Goal: Information Seeking & Learning: Learn about a topic

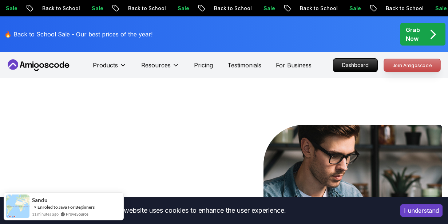
click at [416, 67] on p "Join Amigoscode" at bounding box center [412, 65] width 56 height 12
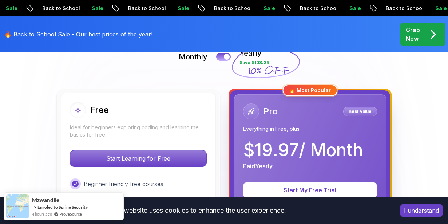
scroll to position [218, 0]
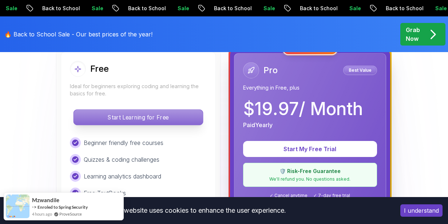
click at [177, 113] on p "Start Learning for Free" at bounding box center [137, 116] width 129 height 15
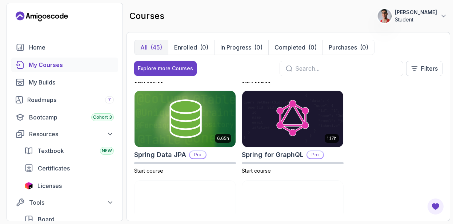
scroll to position [1615, 0]
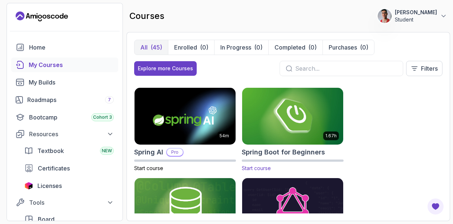
click at [316, 152] on h2 "Spring Boot for Beginners" at bounding box center [283, 152] width 83 height 10
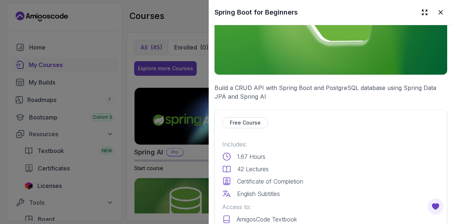
scroll to position [175, 0]
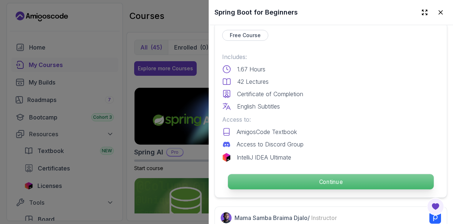
click at [324, 179] on p "Continue" at bounding box center [331, 181] width 206 height 15
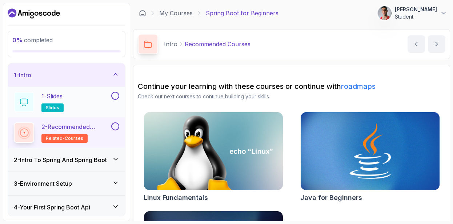
click at [107, 105] on div "1 - Slides slides" at bounding box center [62, 102] width 96 height 20
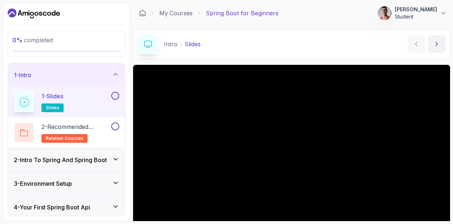
click at [48, 107] on span "slides" at bounding box center [52, 108] width 13 height 6
click at [121, 95] on div "1 - Slides slides" at bounding box center [66, 102] width 117 height 31
click at [116, 96] on button at bounding box center [115, 96] width 8 height 8
click at [111, 132] on button "2 - Recommended Courses related-courses" at bounding box center [66, 132] width 105 height 20
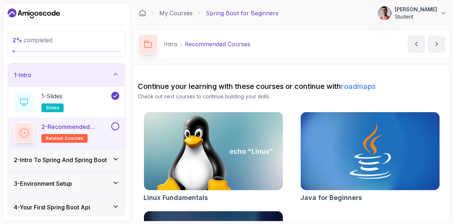
click at [115, 125] on button at bounding box center [115, 126] width 8 height 8
click at [115, 124] on button at bounding box center [115, 126] width 8 height 8
click at [101, 169] on div "2 - Intro To Spring And Spring Boot" at bounding box center [66, 159] width 117 height 23
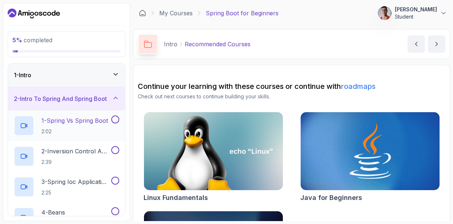
click at [112, 123] on div at bounding box center [114, 119] width 9 height 8
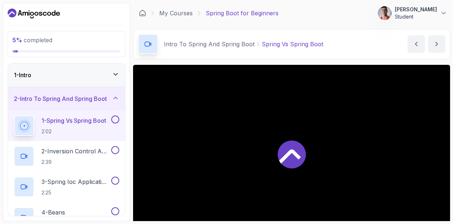
click at [116, 120] on button at bounding box center [115, 119] width 8 height 8
click at [115, 151] on button at bounding box center [115, 150] width 8 height 8
click at [117, 123] on button at bounding box center [115, 119] width 8 height 8
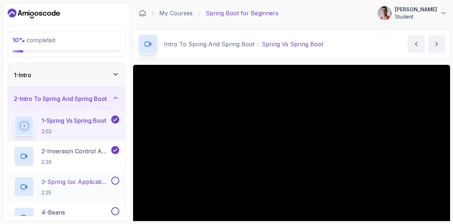
click at [113, 177] on button at bounding box center [115, 180] width 8 height 8
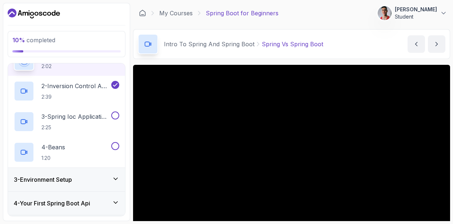
scroll to position [87, 0]
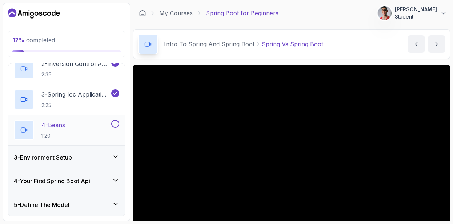
click at [115, 124] on button at bounding box center [115, 124] width 8 height 8
click at [111, 161] on div "3 - Environment Setup" at bounding box center [66, 157] width 105 height 9
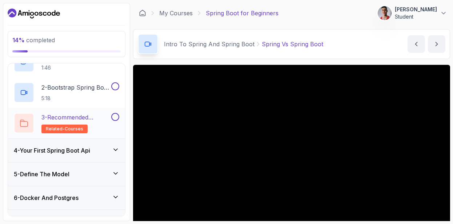
click at [113, 117] on button at bounding box center [115, 117] width 8 height 8
click at [115, 88] on button at bounding box center [115, 86] width 8 height 8
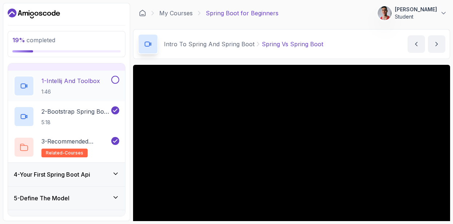
scroll to position [44, 0]
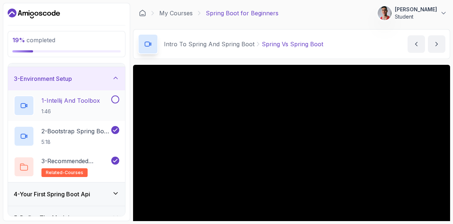
click at [115, 103] on button at bounding box center [115, 99] width 8 height 8
click at [87, 203] on div "4 - Your First Spring Boot Api" at bounding box center [66, 193] width 117 height 23
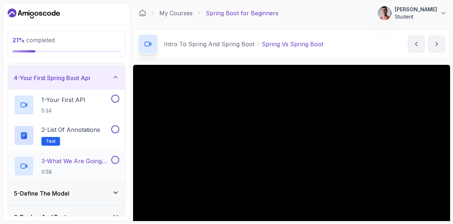
scroll to position [87, 0]
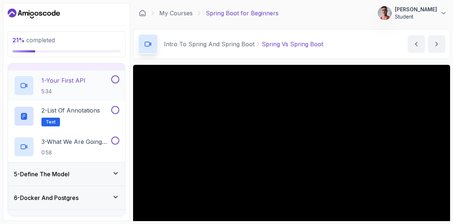
click at [117, 83] on button at bounding box center [115, 79] width 8 height 8
click at [115, 115] on button "2 - List of Annotations Text" at bounding box center [66, 116] width 105 height 20
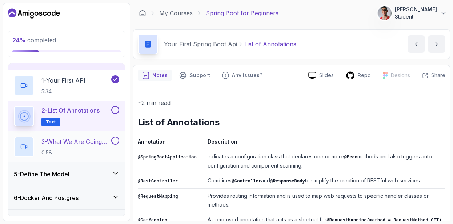
click at [113, 142] on button at bounding box center [115, 140] width 8 height 8
click at [115, 112] on button at bounding box center [115, 110] width 8 height 8
click at [95, 173] on div "5 - Define The Model" at bounding box center [66, 173] width 105 height 9
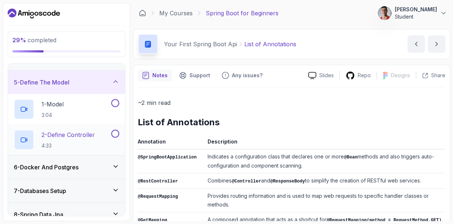
click at [119, 133] on div "2 - Define Controller 4:33" at bounding box center [66, 139] width 117 height 31
click at [115, 104] on button at bounding box center [115, 103] width 8 height 8
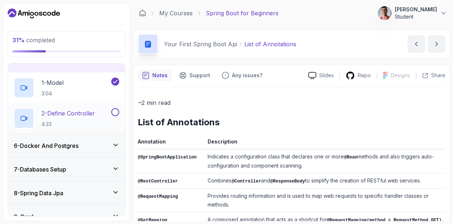
scroll to position [131, 0]
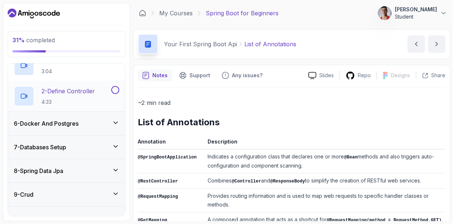
click at [112, 88] on button at bounding box center [115, 90] width 8 height 8
click at [112, 123] on icon at bounding box center [115, 122] width 7 height 7
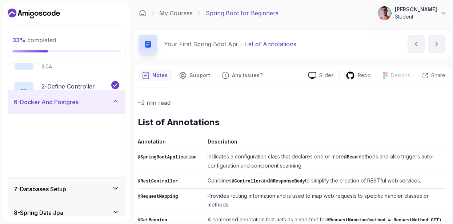
scroll to position [121, 0]
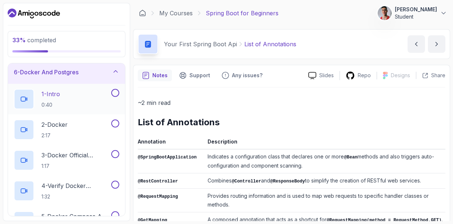
click at [116, 96] on button at bounding box center [115, 93] width 8 height 8
click at [115, 123] on button at bounding box center [115, 123] width 8 height 8
click at [117, 156] on button at bounding box center [115, 154] width 8 height 8
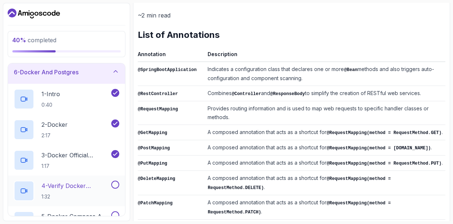
scroll to position [165, 0]
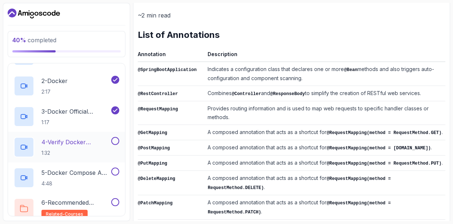
click at [111, 143] on div at bounding box center [114, 141] width 9 height 8
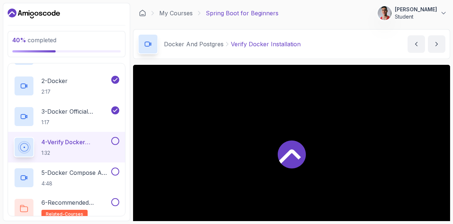
click at [120, 147] on div "4 - Verify Docker Installation 1:32" at bounding box center [66, 147] width 117 height 31
click at [117, 139] on button at bounding box center [115, 141] width 8 height 8
click at [116, 175] on button at bounding box center [115, 171] width 8 height 8
click at [116, 203] on button at bounding box center [115, 202] width 8 height 8
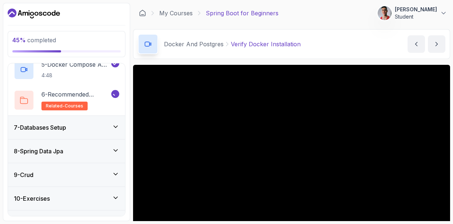
scroll to position [296, 0]
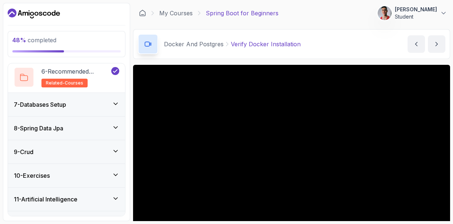
click at [105, 106] on div "7 - Databases Setup" at bounding box center [66, 104] width 105 height 9
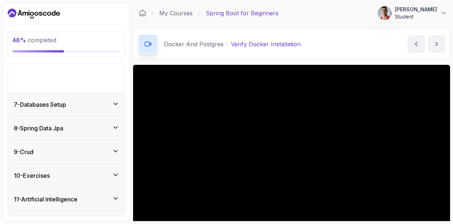
scroll to position [131, 0]
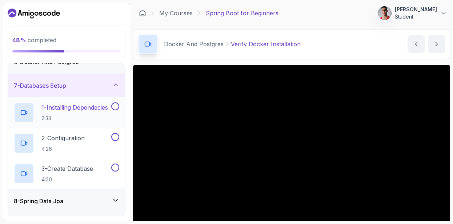
click at [118, 111] on button "1 - Installing Dependecies 2:33" at bounding box center [66, 112] width 105 height 20
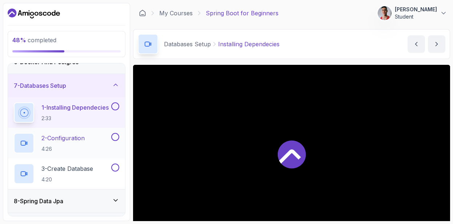
click at [115, 136] on button at bounding box center [115, 137] width 8 height 8
click at [115, 108] on button at bounding box center [115, 106] width 8 height 8
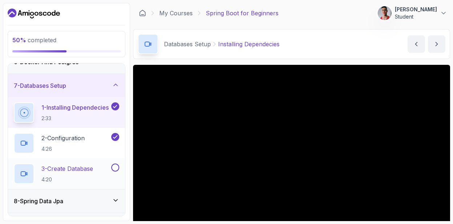
click at [116, 169] on button at bounding box center [115, 167] width 8 height 8
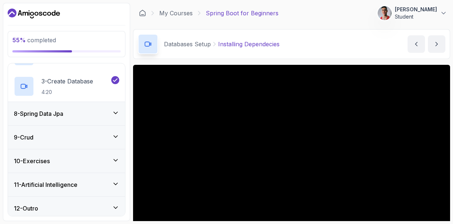
click at [111, 113] on div "8 - Spring Data Jpa" at bounding box center [66, 113] width 105 height 9
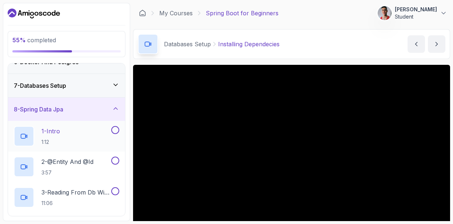
click at [112, 134] on button "1 - Intro 1:12" at bounding box center [66, 136] width 105 height 20
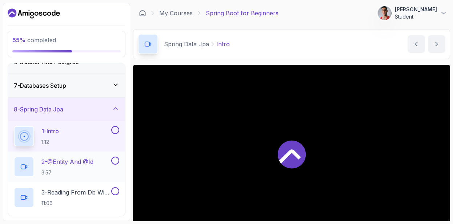
click at [114, 162] on button at bounding box center [115, 160] width 8 height 8
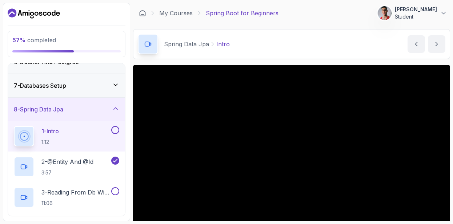
click at [115, 131] on button at bounding box center [115, 130] width 8 height 8
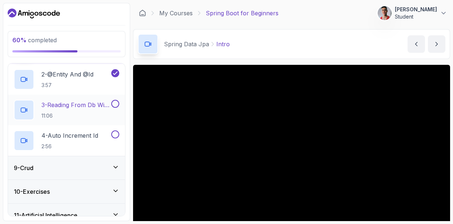
click at [117, 107] on div at bounding box center [114, 104] width 9 height 8
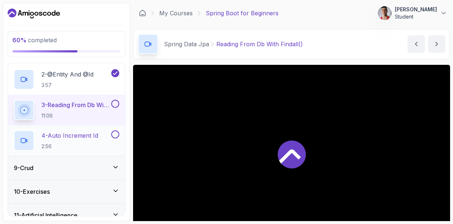
click at [112, 137] on button at bounding box center [115, 134] width 8 height 8
click at [115, 107] on button at bounding box center [115, 104] width 8 height 8
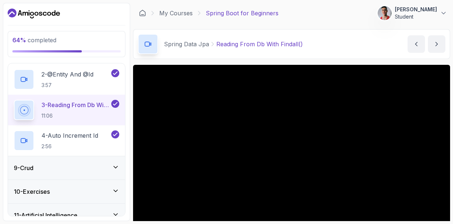
click at [104, 169] on div "9 - Crud" at bounding box center [66, 167] width 105 height 9
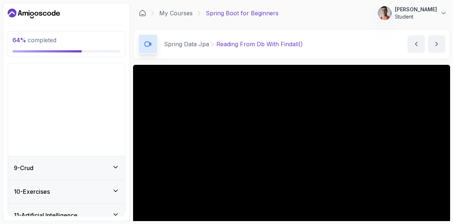
scroll to position [131, 0]
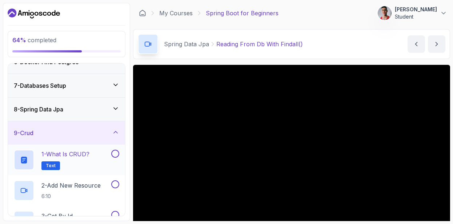
click at [120, 153] on div "1 - What is CRUD? Text" at bounding box center [66, 159] width 117 height 31
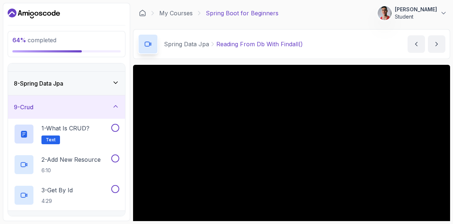
scroll to position [219, 0]
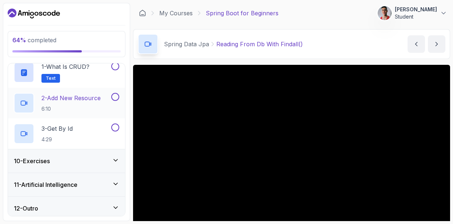
click at [116, 101] on button "2 - Add New Resource 6:10" at bounding box center [66, 103] width 105 height 20
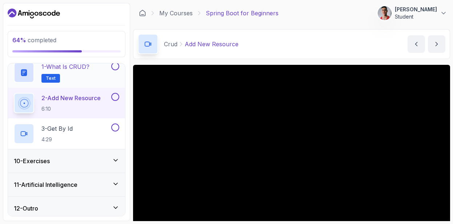
click at [111, 69] on div at bounding box center [114, 66] width 9 height 8
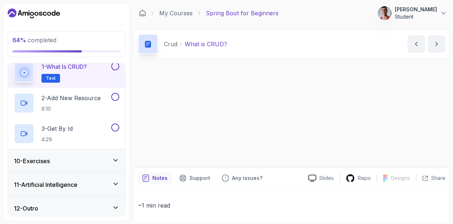
scroll to position [215, 0]
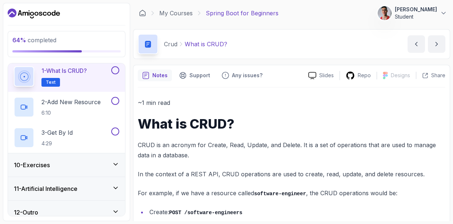
click at [117, 70] on button at bounding box center [115, 70] width 8 height 8
click at [115, 102] on button at bounding box center [115, 101] width 8 height 8
click at [115, 134] on button at bounding box center [115, 131] width 8 height 8
click at [67, 171] on div "10 - Exercises" at bounding box center [66, 164] width 117 height 23
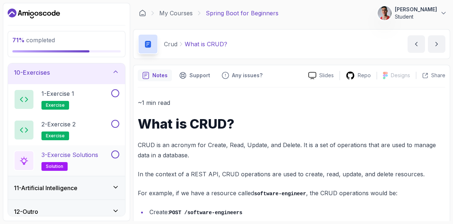
scroll to position [219, 0]
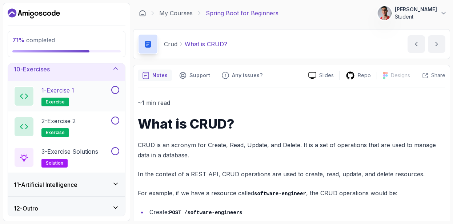
click at [113, 88] on button at bounding box center [115, 90] width 8 height 8
click at [113, 124] on div at bounding box center [114, 120] width 9 height 8
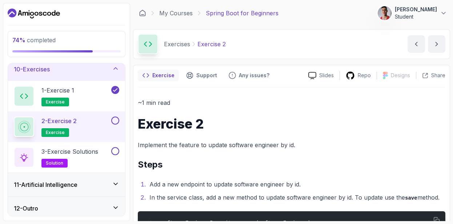
click at [116, 121] on button at bounding box center [115, 120] width 8 height 8
click at [115, 151] on button at bounding box center [115, 151] width 8 height 8
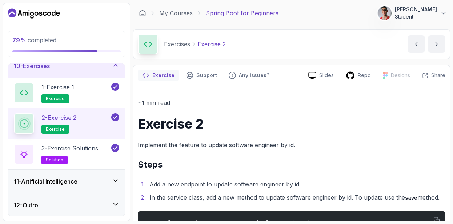
scroll to position [223, 0]
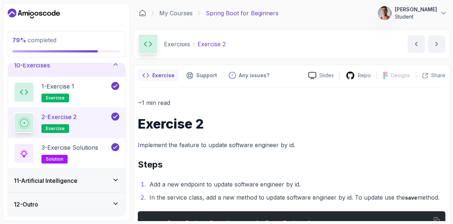
click at [100, 176] on div "11 - Artificial Intelligence" at bounding box center [66, 180] width 105 height 9
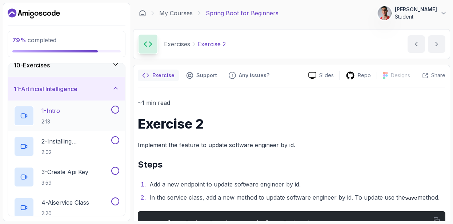
click at [117, 106] on button at bounding box center [115, 109] width 8 height 8
click at [116, 144] on div at bounding box center [114, 140] width 9 height 8
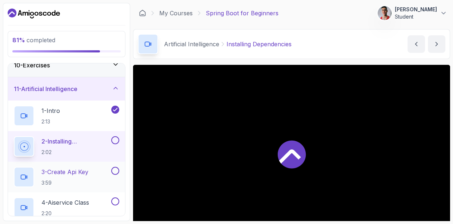
click at [116, 174] on div at bounding box center [114, 171] width 9 height 8
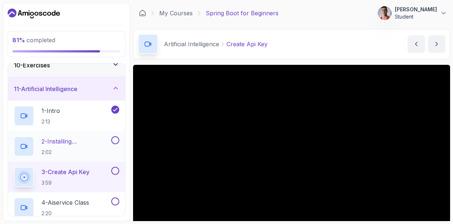
click at [115, 137] on button at bounding box center [115, 140] width 8 height 8
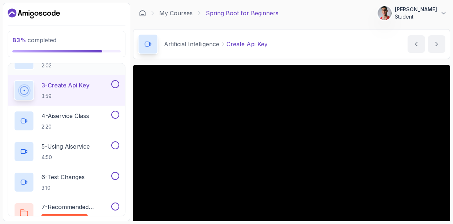
scroll to position [310, 0]
click at [116, 84] on button at bounding box center [115, 83] width 8 height 8
click at [115, 120] on button "4 - Aiservice Class 2:20" at bounding box center [66, 120] width 105 height 20
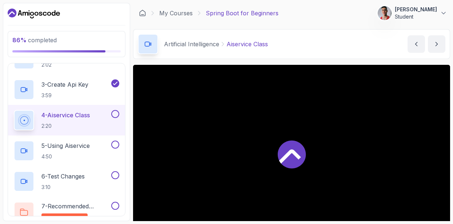
click at [118, 113] on button at bounding box center [115, 114] width 8 height 8
click at [115, 147] on button at bounding box center [115, 144] width 8 height 8
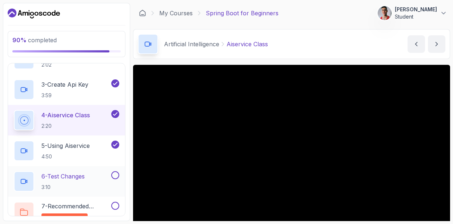
click at [115, 177] on button at bounding box center [115, 175] width 8 height 8
click at [116, 205] on button at bounding box center [115, 205] width 8 height 8
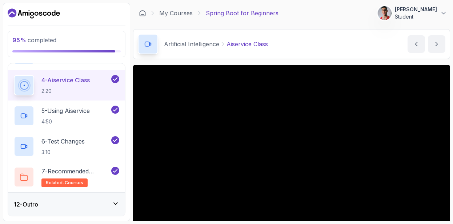
click at [87, 206] on div "12 - Outro" at bounding box center [66, 204] width 105 height 9
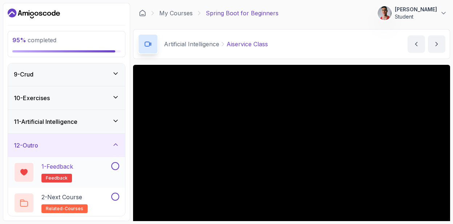
scroll to position [192, 0]
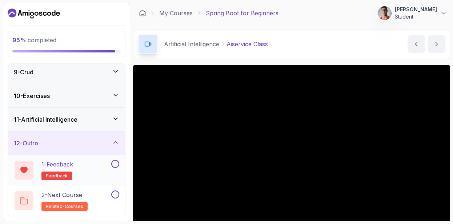
click at [116, 164] on button at bounding box center [115, 164] width 8 height 8
click at [116, 189] on div "2 - Next Course related-courses" at bounding box center [66, 200] width 117 height 31
click at [110, 192] on div at bounding box center [114, 194] width 9 height 8
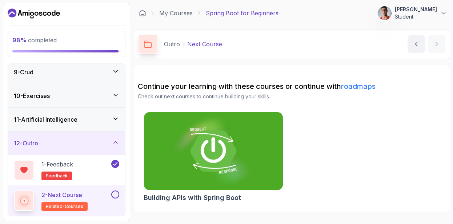
click at [115, 195] on button at bounding box center [115, 194] width 8 height 8
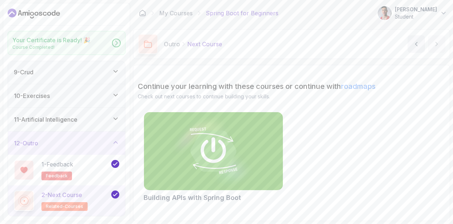
scroll to position [190, 0]
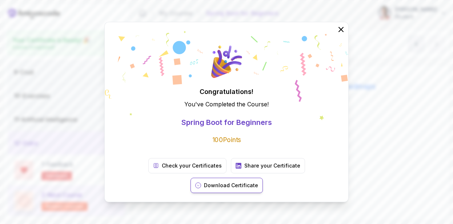
click at [258, 181] on p "Download Certificate" at bounding box center [231, 184] width 54 height 7
